Goal: Task Accomplishment & Management: Use online tool/utility

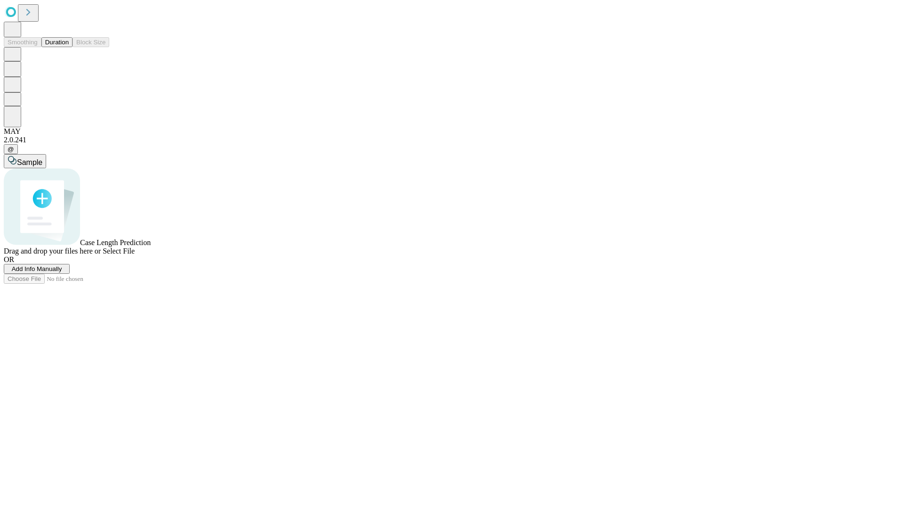
click at [62, 272] on span "Add Info Manually" at bounding box center [37, 268] width 50 height 7
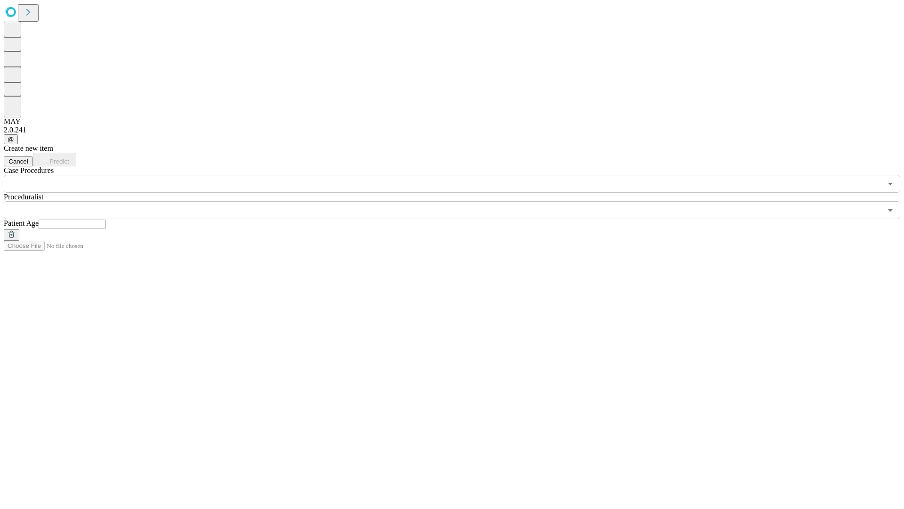
click at [106, 219] on input "text" at bounding box center [72, 223] width 67 height 9
type input "**"
click at [459, 201] on input "text" at bounding box center [443, 210] width 878 height 18
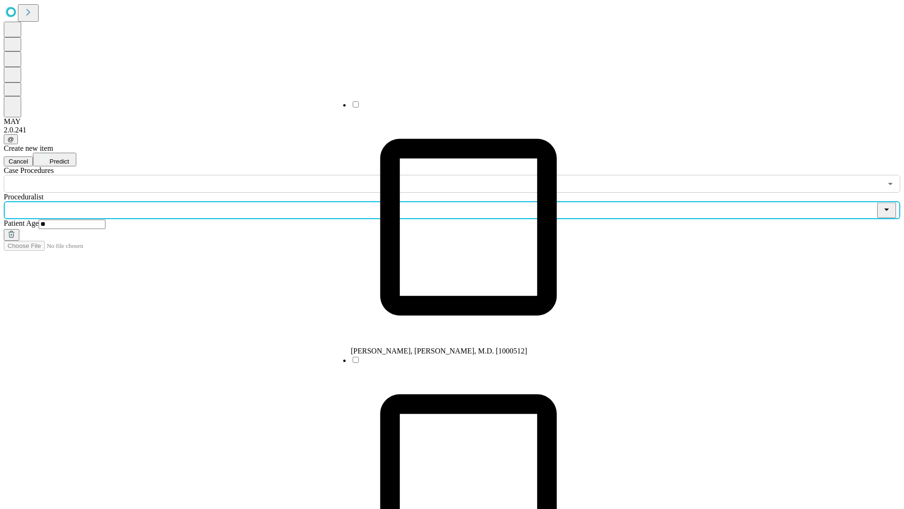
click at [459, 108] on li "[PERSON_NAME], [PERSON_NAME], M.D. [1000512]" at bounding box center [468, 227] width 235 height 255
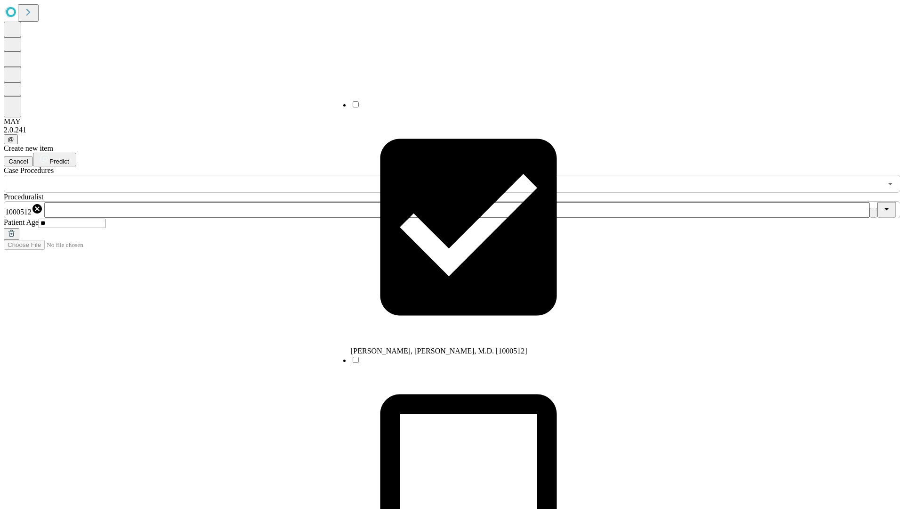
click at [198, 175] on input "text" at bounding box center [443, 184] width 878 height 18
